Goal: Task Accomplishment & Management: Manage account settings

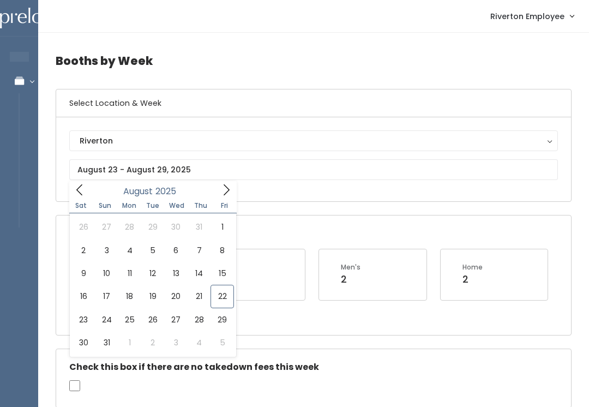
scroll to position [0, 130]
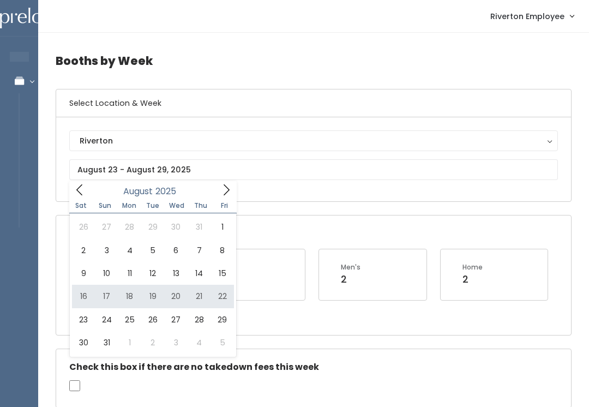
type input "[DATE] to [DATE]"
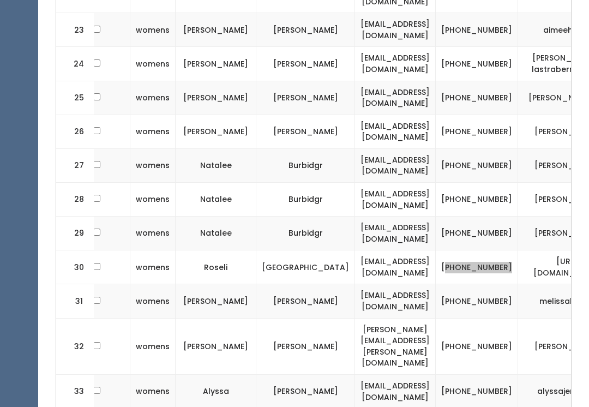
scroll to position [1199, 0]
click at [503, 374] on td "[PHONE_NUMBER]" at bounding box center [476, 391] width 82 height 34
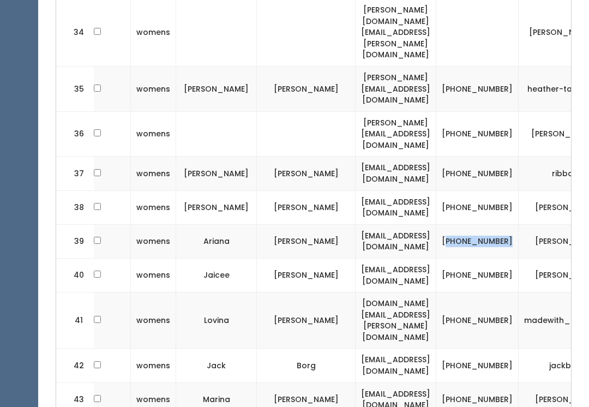
scroll to position [1608, 0]
click at [499, 348] on td "(385) 210-7753" at bounding box center [477, 365] width 82 height 34
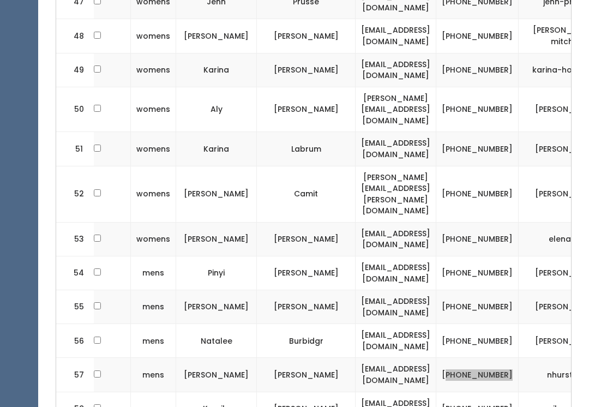
scroll to position [2142, 0]
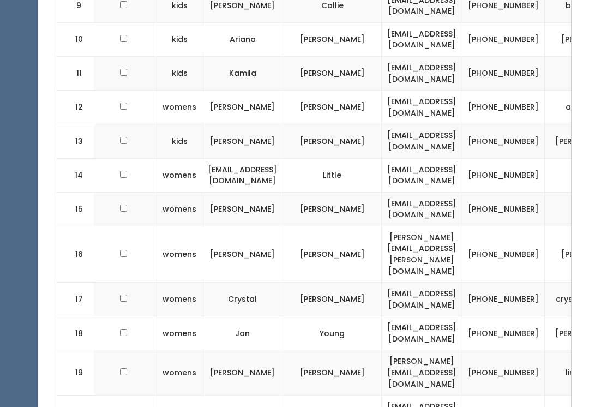
scroll to position [711, 0]
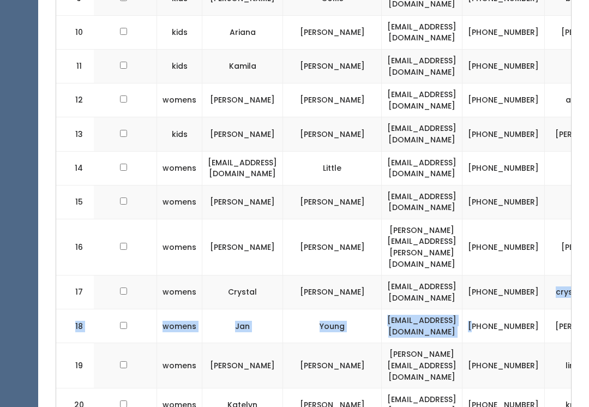
click at [522, 185] on td "(385) 216-1295" at bounding box center [503, 202] width 82 height 34
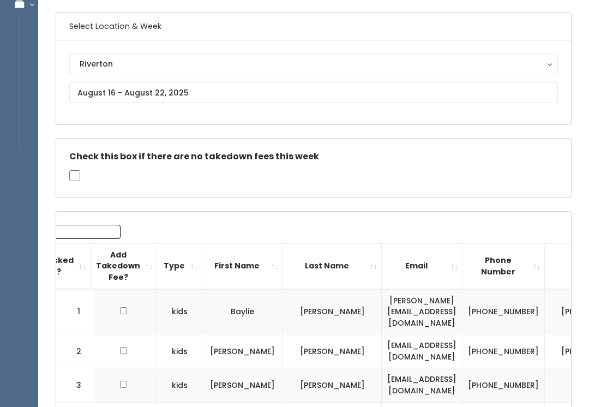
scroll to position [72, 0]
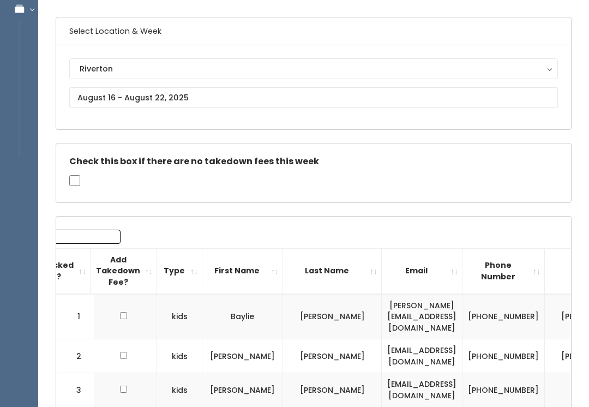
click at [244, 35] on h6 "Select Location & Week" at bounding box center [313, 31] width 515 height 28
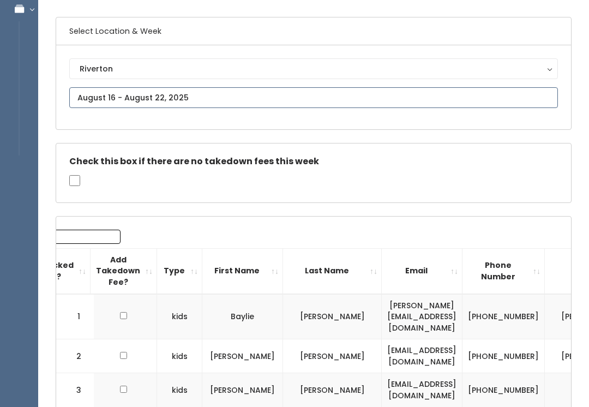
click at [245, 105] on input "text" at bounding box center [313, 97] width 488 height 21
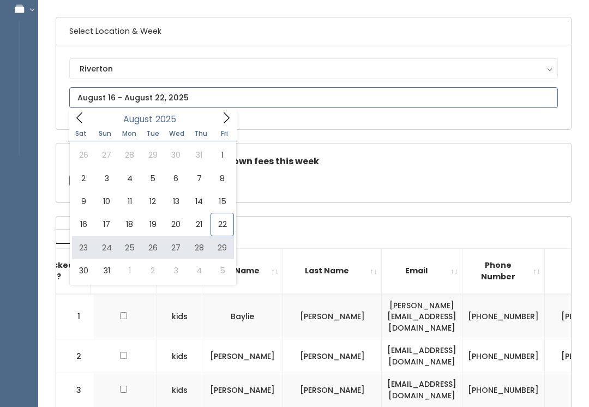
type input "[DATE] to [DATE]"
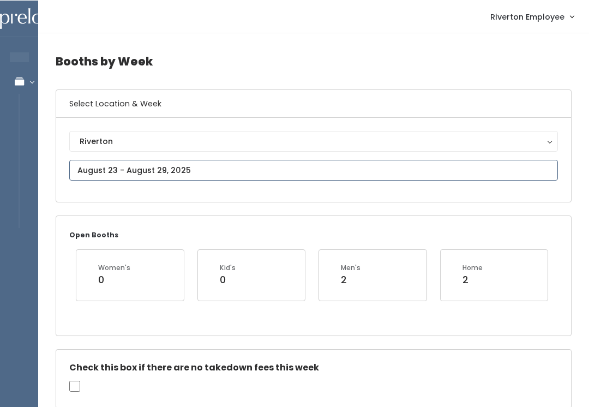
type input "[DATE] to [DATE]"
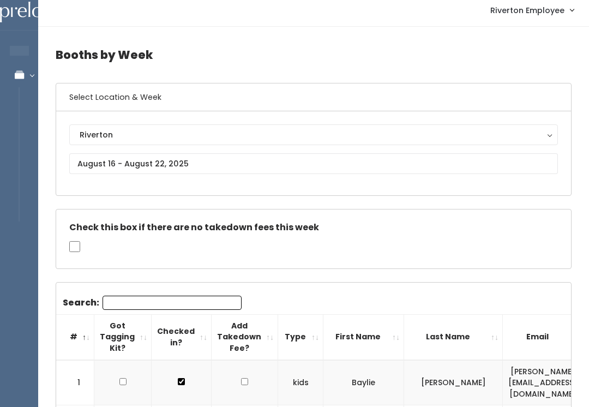
scroll to position [7, 0]
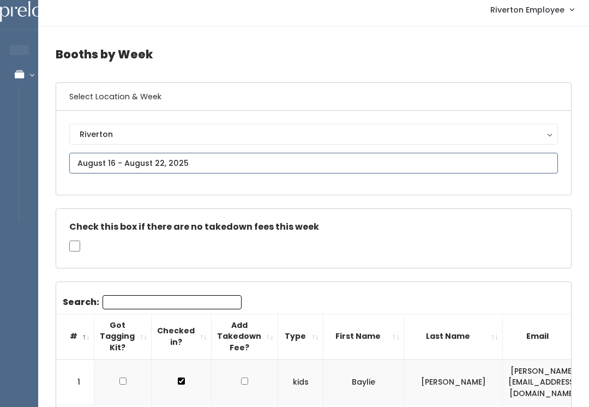
click at [282, 166] on input "text" at bounding box center [313, 163] width 488 height 21
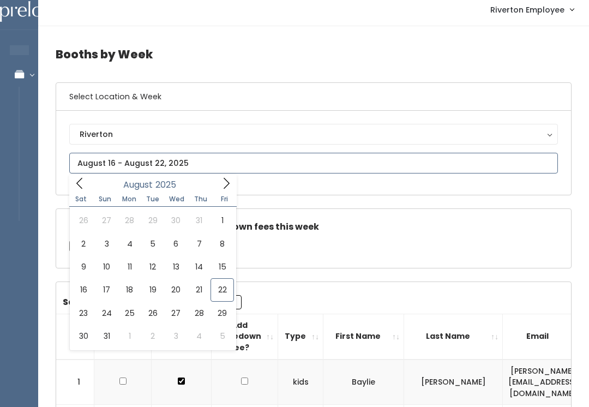
type input "[DATE] to [DATE]"
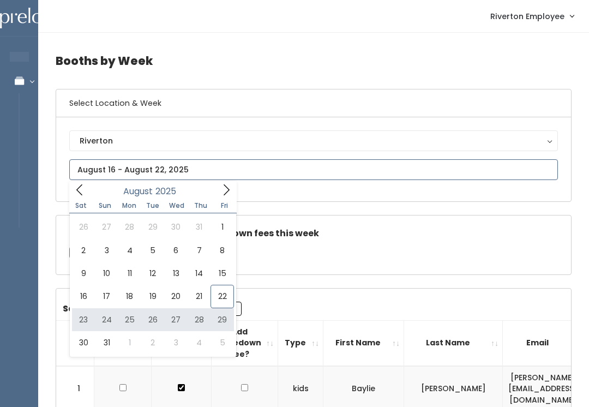
type input "August 23 to August 29"
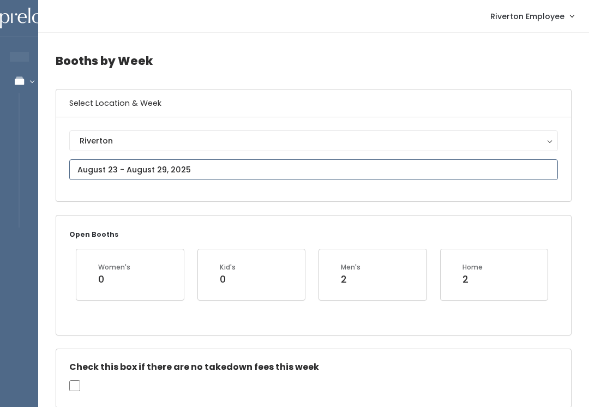
click at [253, 170] on input "text" at bounding box center [313, 169] width 488 height 21
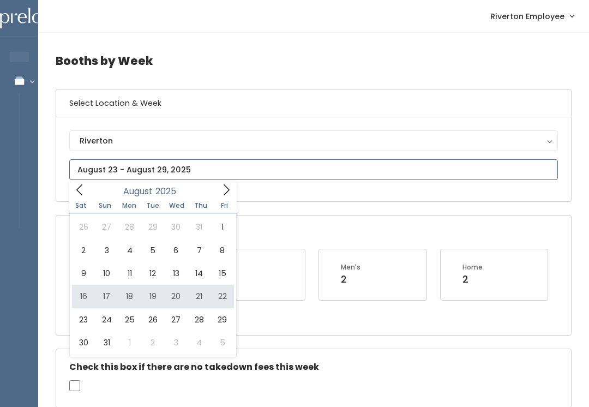
type input "[DATE] to [DATE]"
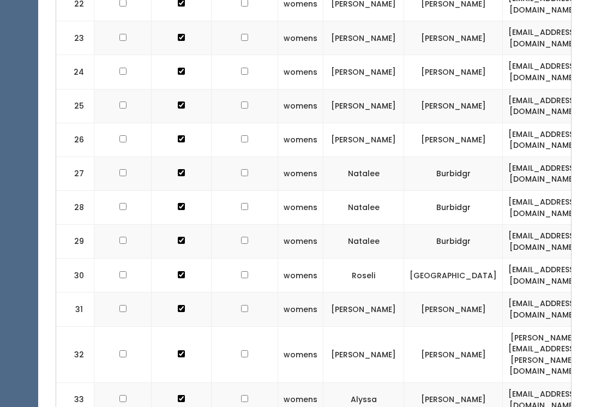
scroll to position [1189, 0]
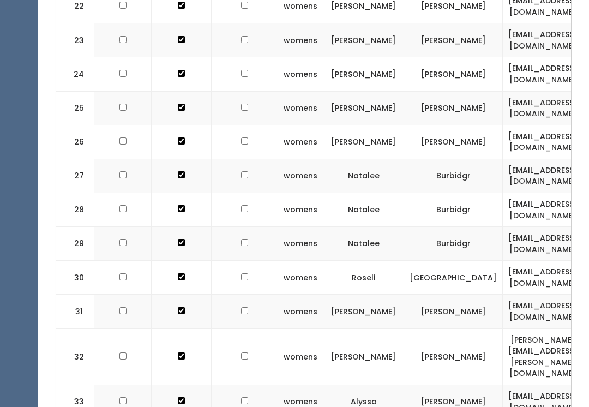
checkbox input "false"
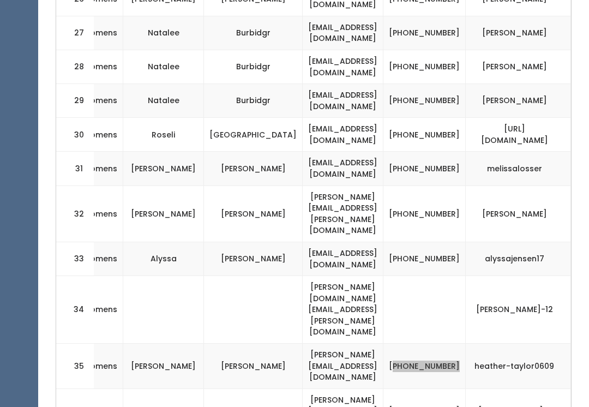
scroll to position [1331, 0]
click at [420, 186] on td "[PHONE_NUMBER]" at bounding box center [424, 214] width 82 height 56
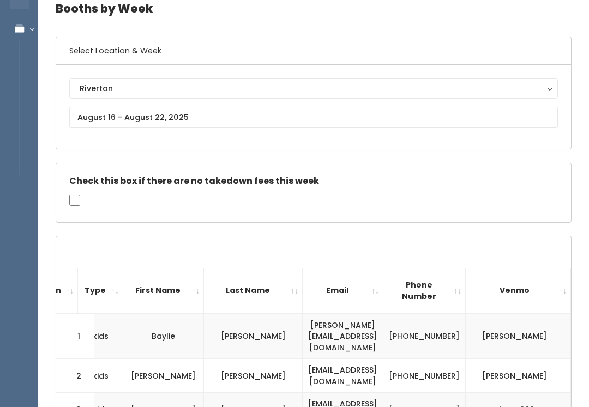
scroll to position [0, 0]
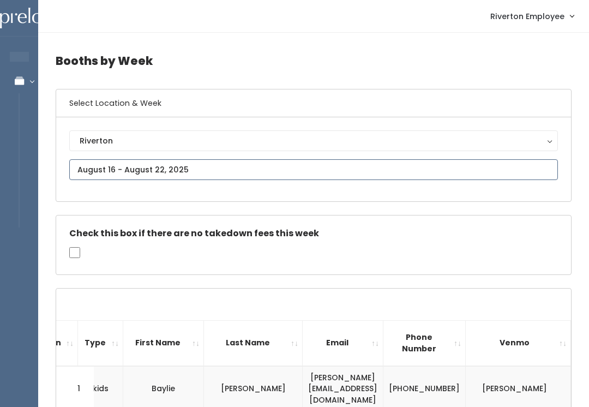
click at [350, 172] on input "text" at bounding box center [313, 169] width 488 height 21
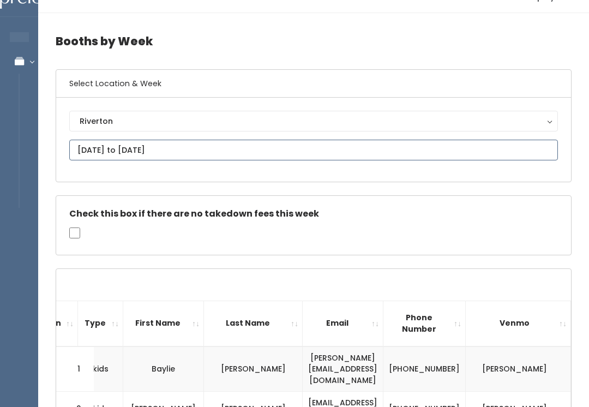
click at [313, 156] on input "August 23 to August 29" at bounding box center [313, 150] width 488 height 21
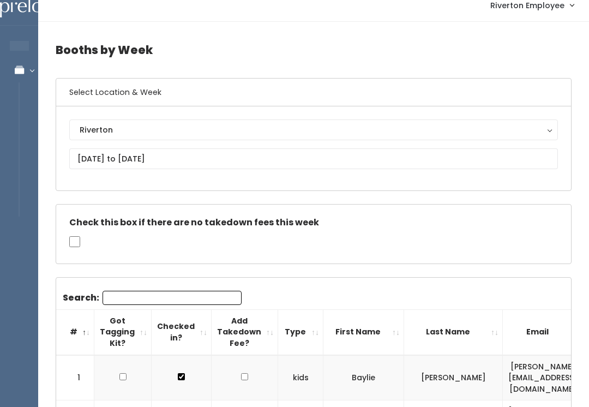
scroll to position [0, 0]
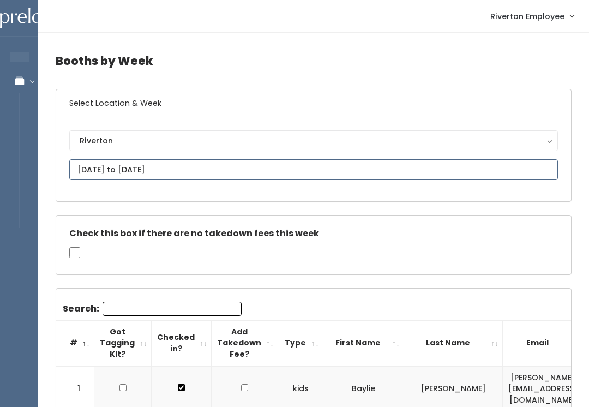
click at [248, 166] on input "August 23 to August 29" at bounding box center [313, 169] width 488 height 21
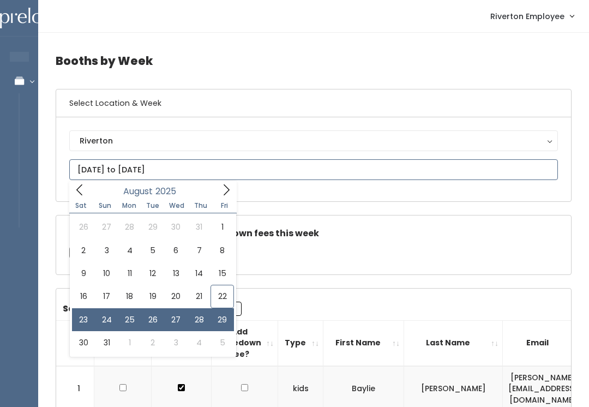
type input "August 16 to August 22"
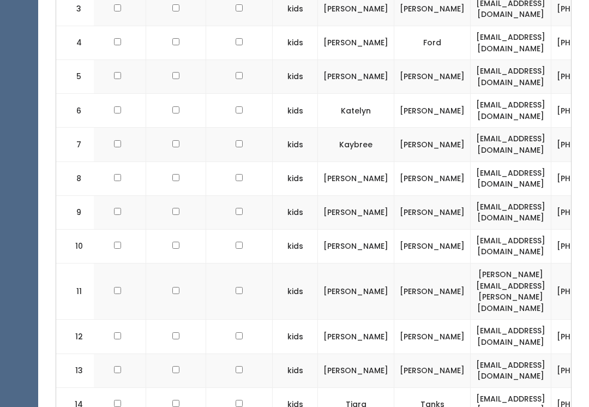
scroll to position [587, 0]
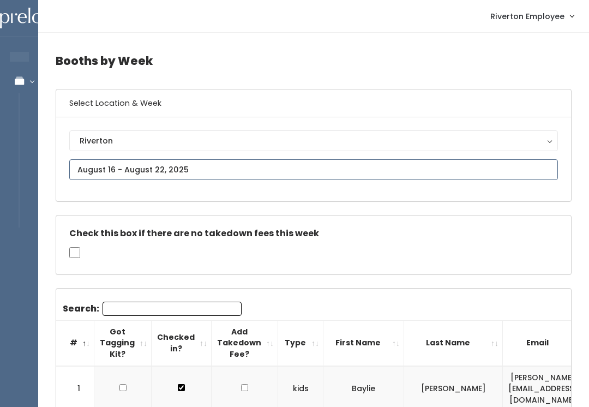
click at [268, 168] on input "text" at bounding box center [313, 169] width 488 height 21
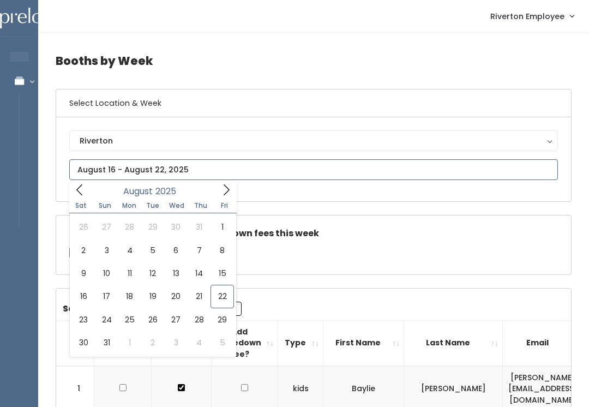
type input "August 23 to August 29"
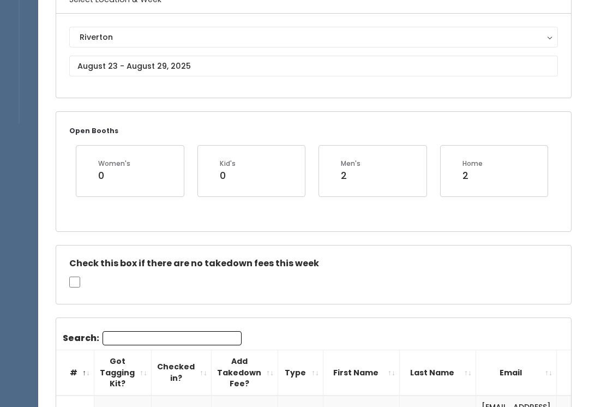
scroll to position [87, 0]
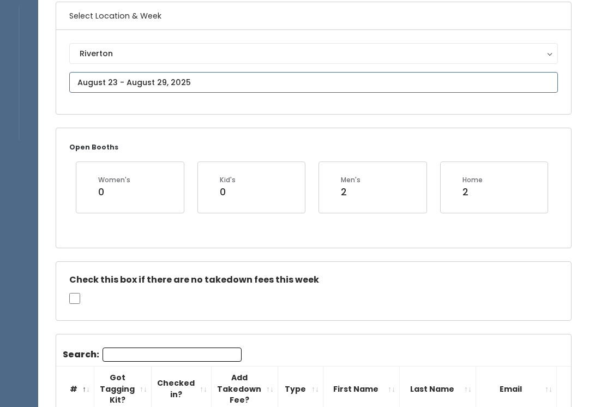
click at [407, 86] on input "text" at bounding box center [313, 82] width 488 height 21
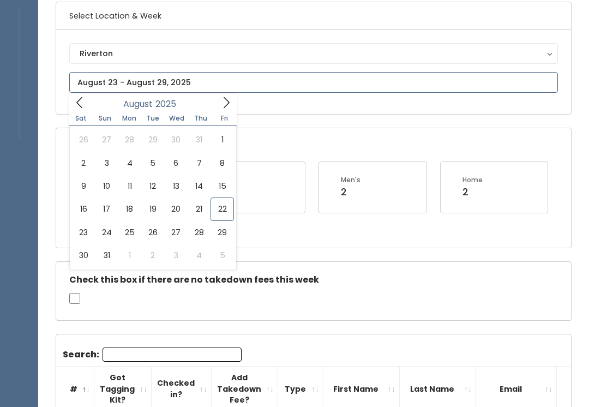
scroll to position [87, 0]
type input "[DATE] to [DATE]"
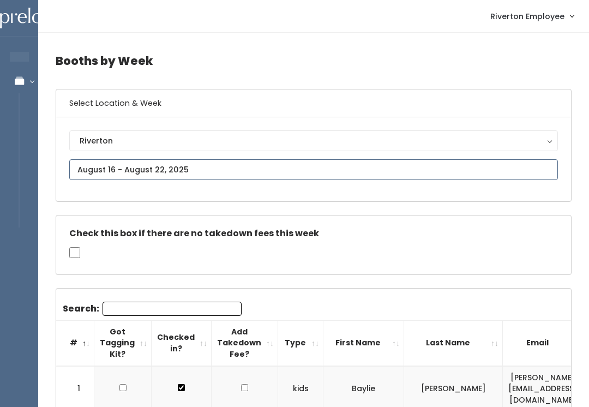
click at [459, 179] on input "text" at bounding box center [313, 169] width 488 height 21
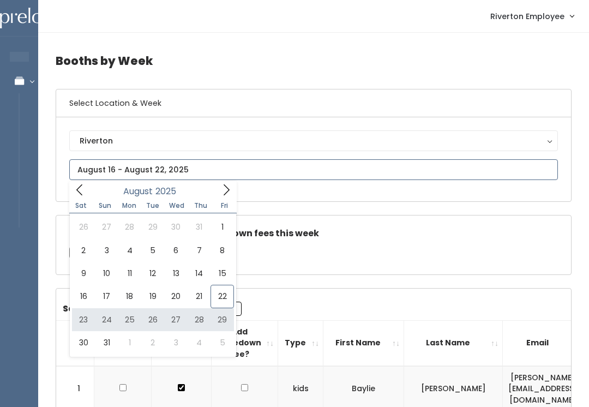
type input "[DATE] to [DATE]"
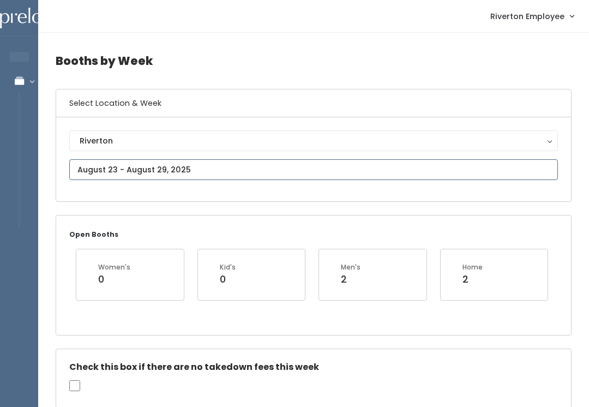
click at [441, 167] on input "text" at bounding box center [313, 169] width 488 height 21
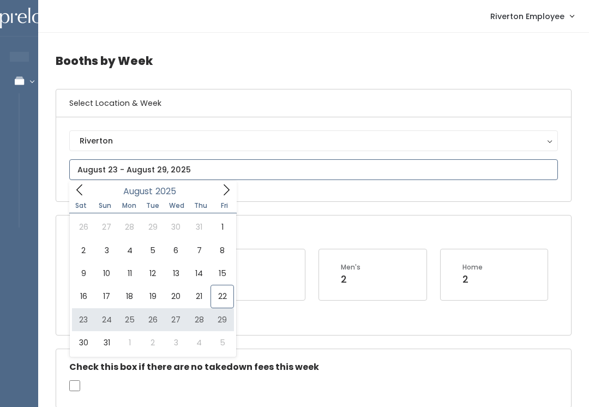
type input "August 23 to August 29"
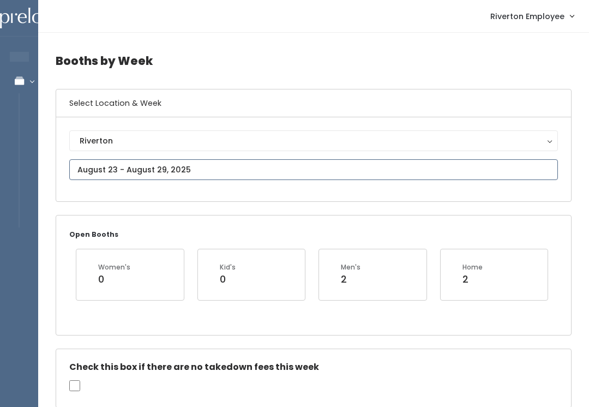
click at [310, 178] on input "text" at bounding box center [313, 169] width 488 height 21
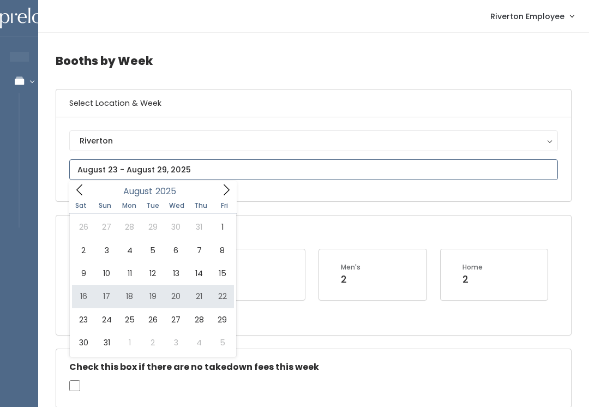
type input "[DATE] to [DATE]"
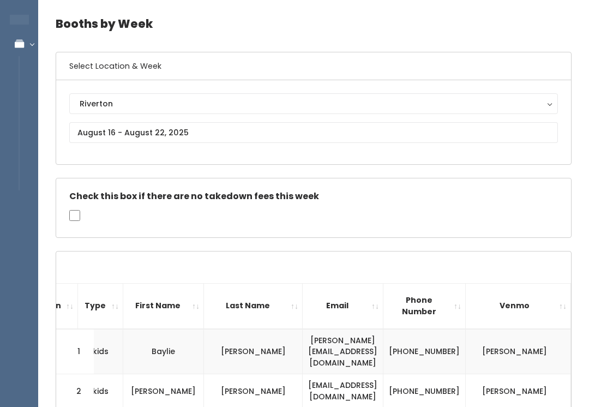
scroll to position [38, 0]
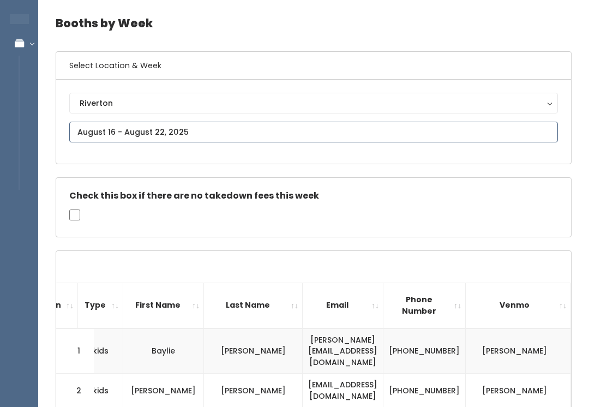
click at [295, 137] on input "text" at bounding box center [313, 132] width 488 height 21
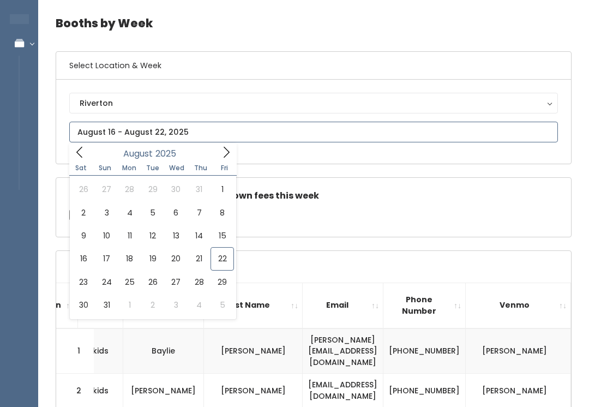
type input "[DATE] to [DATE]"
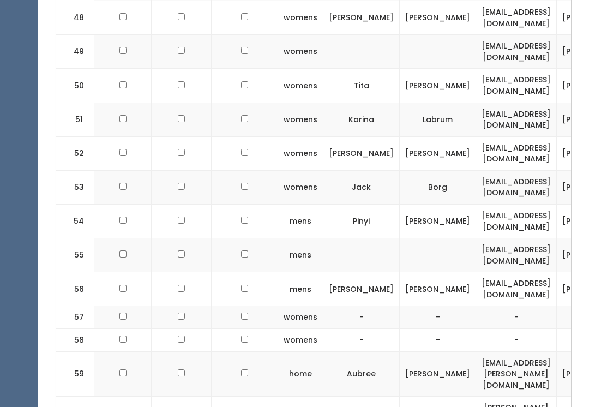
scroll to position [2202, 0]
click at [522, 329] on td "-" at bounding box center [516, 340] width 81 height 23
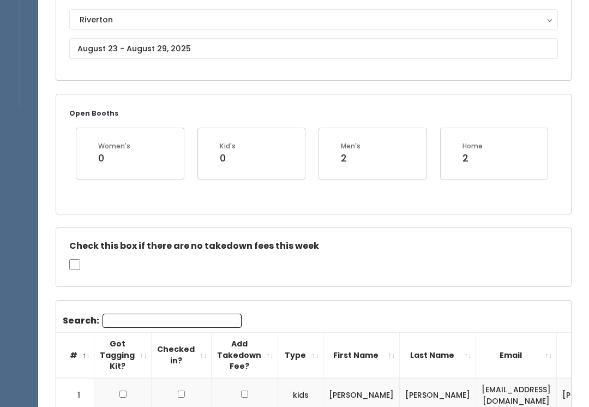
scroll to position [77, 0]
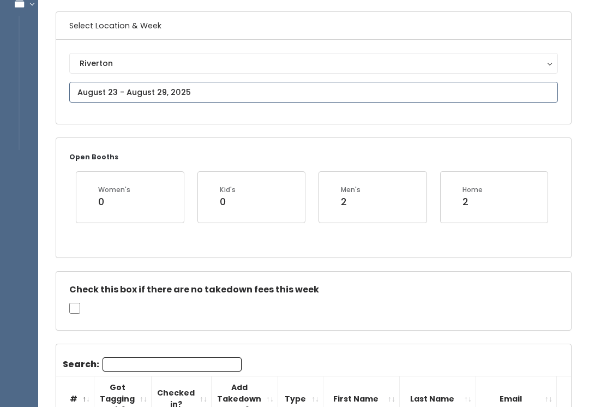
click at [296, 94] on input "text" at bounding box center [313, 92] width 488 height 21
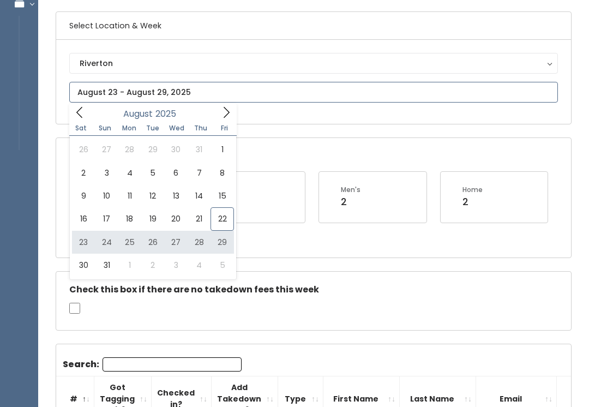
type input "[DATE] to [DATE]"
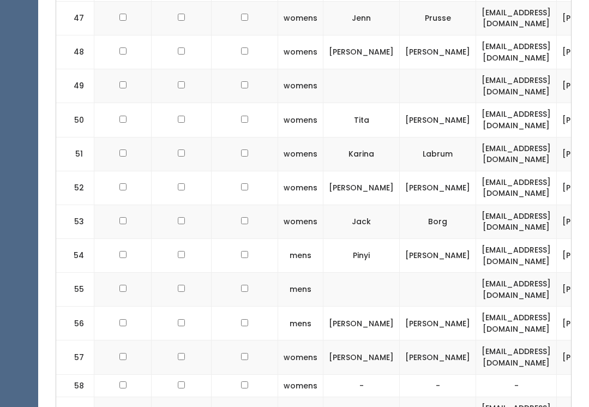
scroll to position [2168, 0]
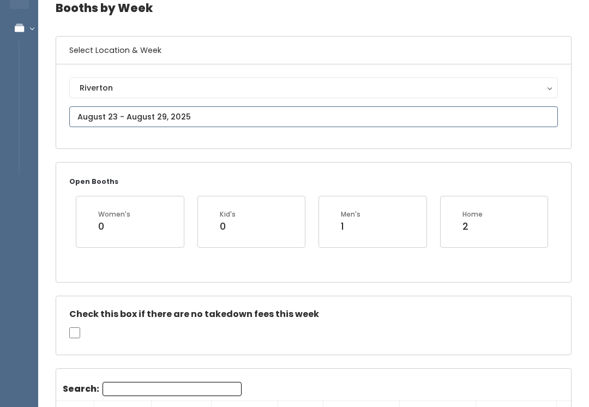
click at [267, 124] on input "text" at bounding box center [313, 117] width 488 height 21
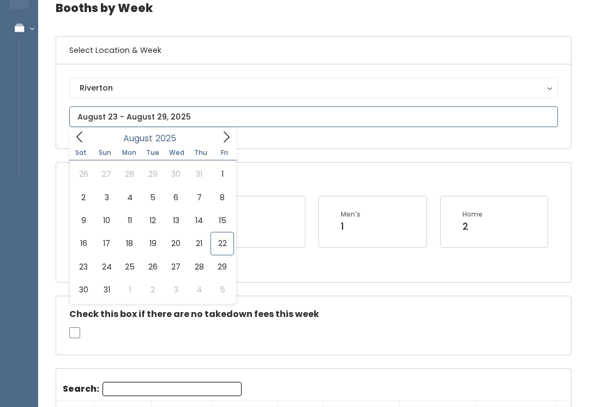
scroll to position [53, 0]
type input "August 23 to August 29"
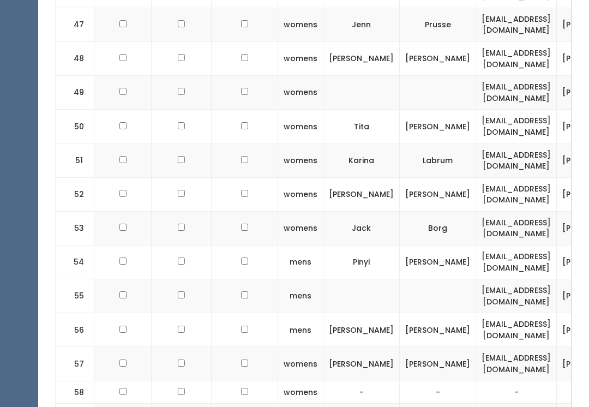
scroll to position [2163, 0]
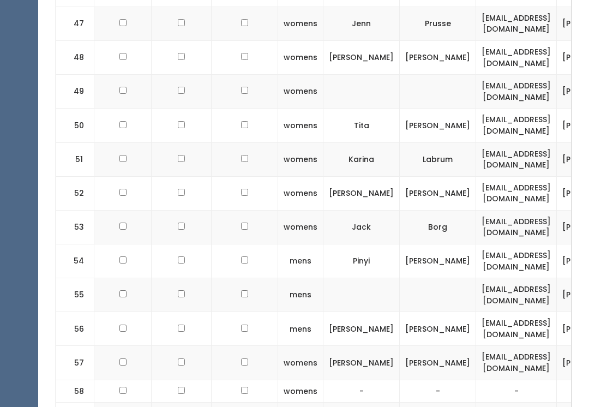
click at [281, 244] on td "mens" at bounding box center [300, 261] width 45 height 34
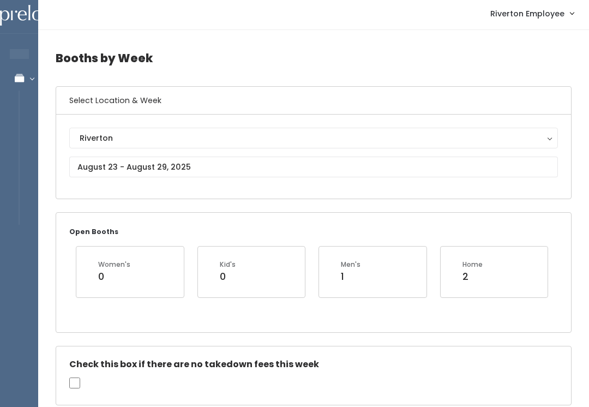
scroll to position [3, 0]
